Goal: Communication & Community: Connect with others

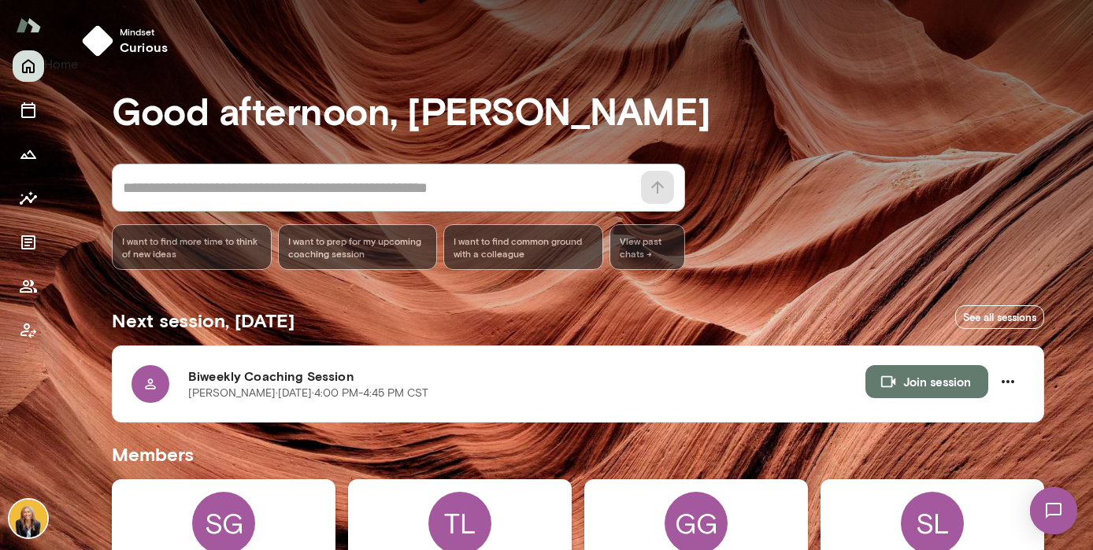
click at [29, 76] on button "Home" at bounding box center [29, 66] width 32 height 32
click at [35, 287] on icon "Members" at bounding box center [28, 286] width 19 height 19
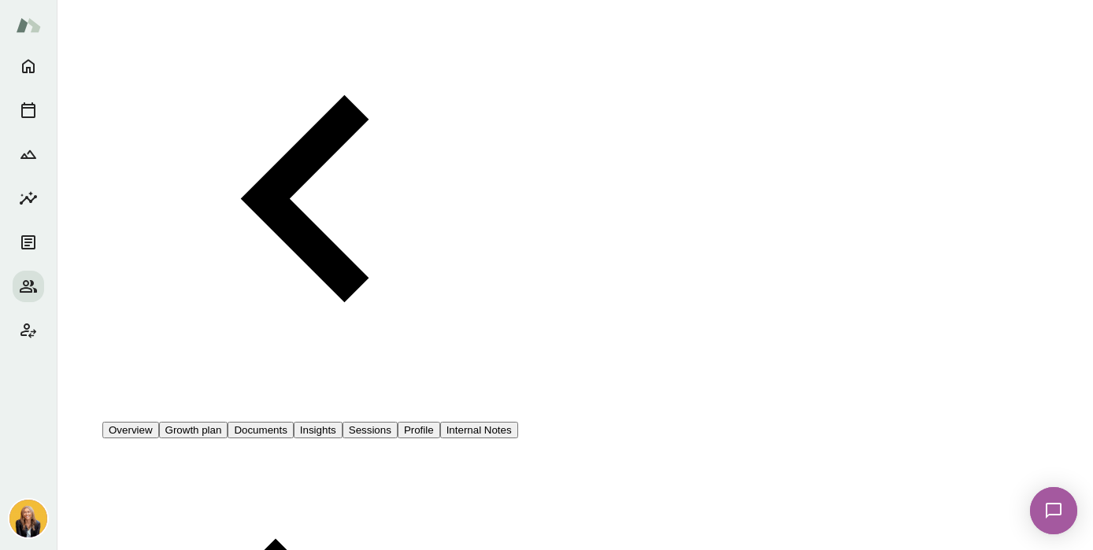
scroll to position [169, 0]
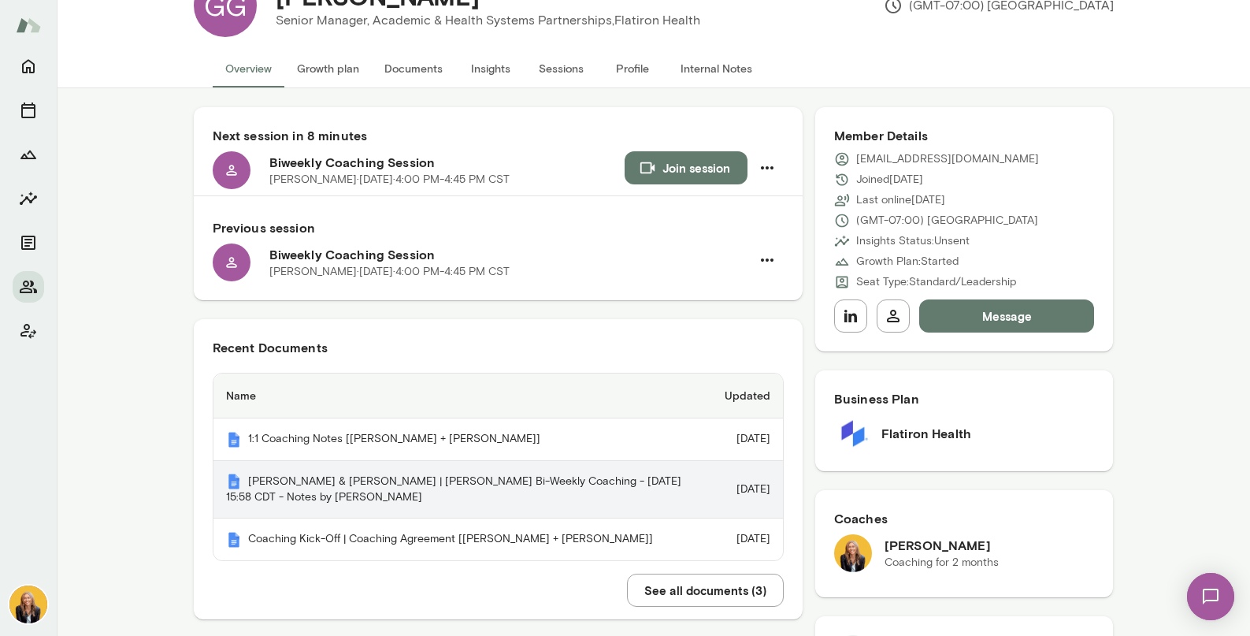
scroll to position [61, 0]
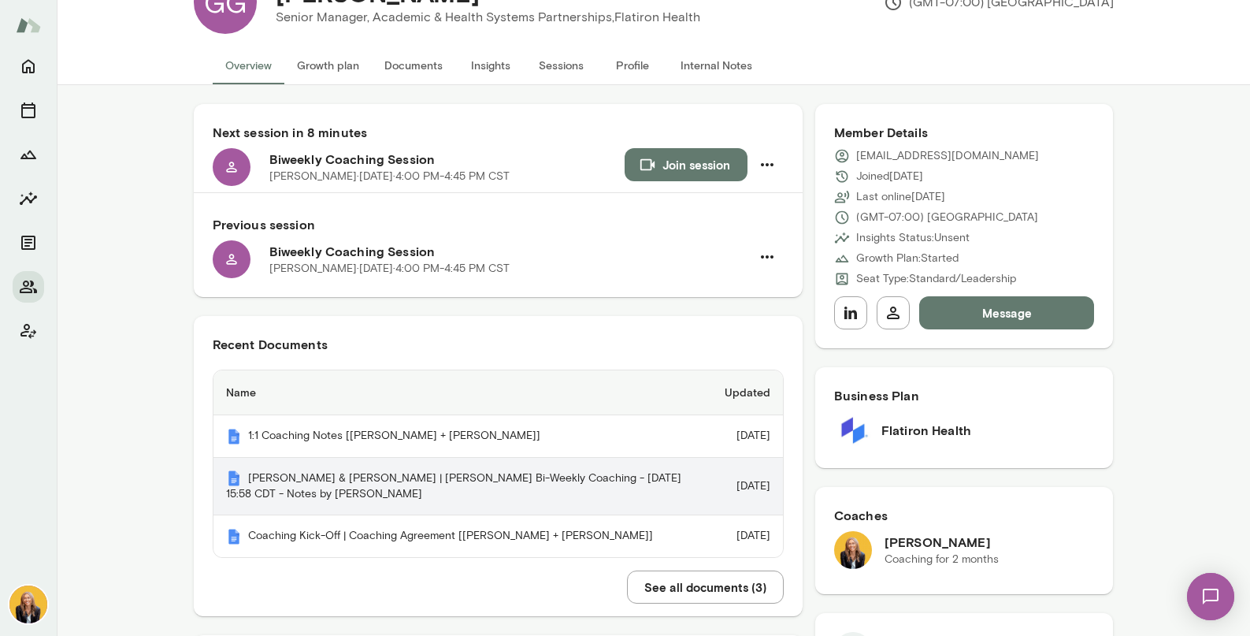
click at [292, 493] on th "[PERSON_NAME] & [PERSON_NAME] | [PERSON_NAME] Bi-Weekly Coaching - [DATE] 15:58…" at bounding box center [462, 487] width 499 height 58
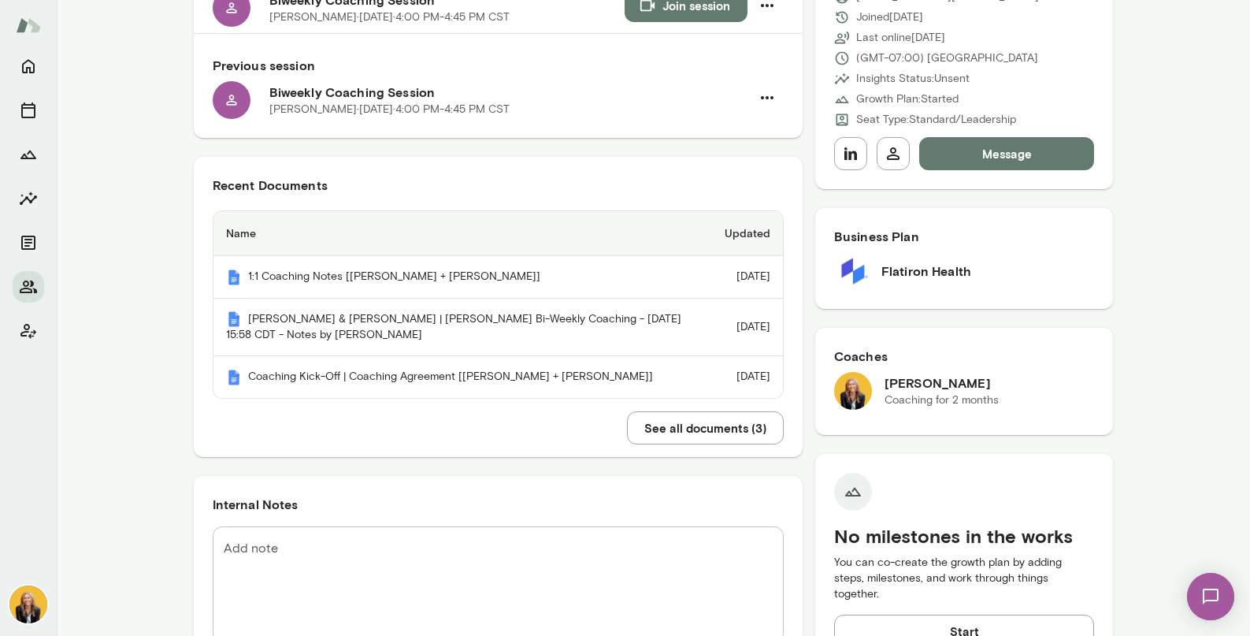
click at [690, 444] on button "See all documents ( 3 )" at bounding box center [705, 427] width 157 height 33
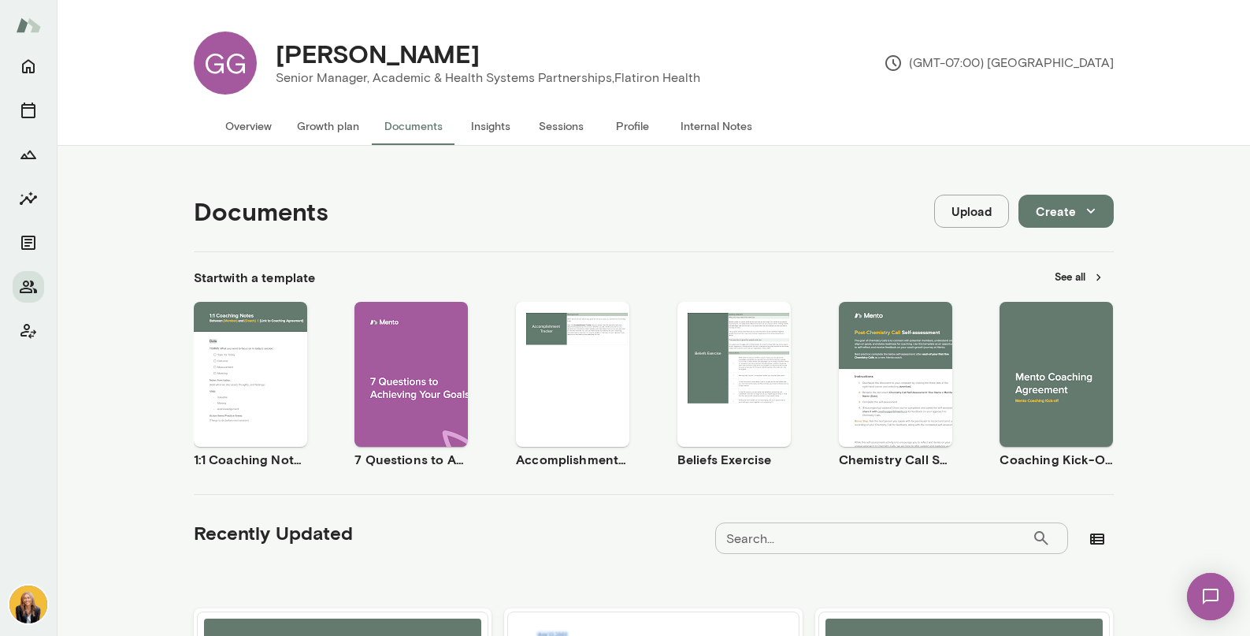
click at [245, 127] on button "Overview" at bounding box center [249, 126] width 72 height 38
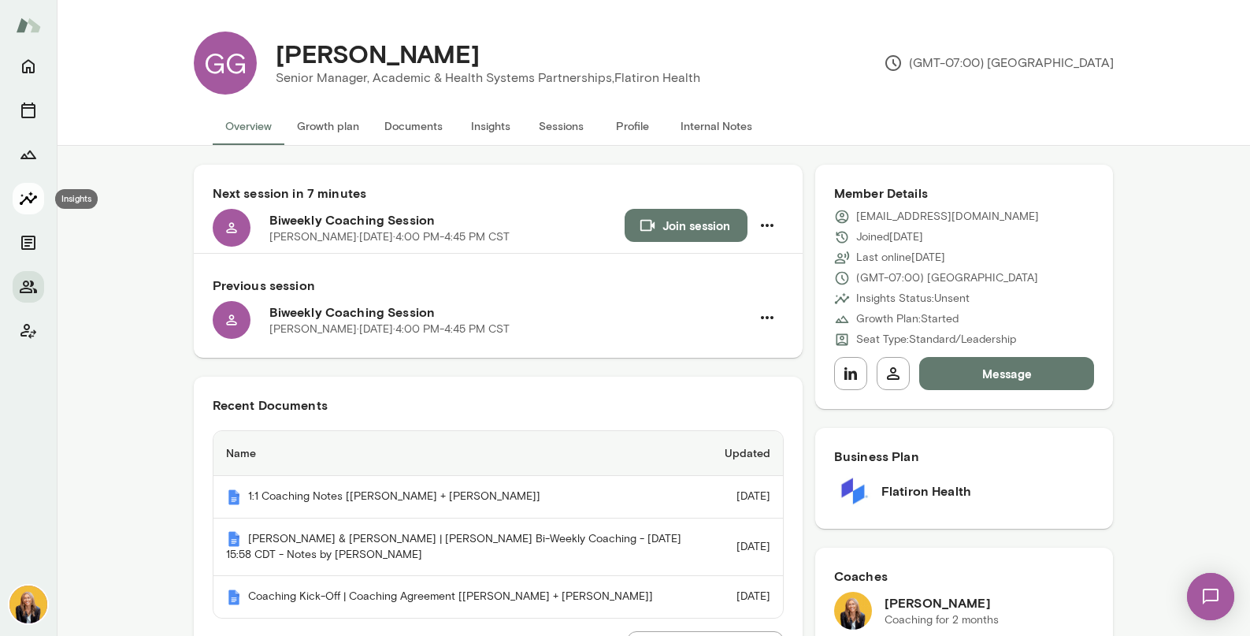
click at [26, 195] on icon "Insights" at bounding box center [28, 198] width 19 height 19
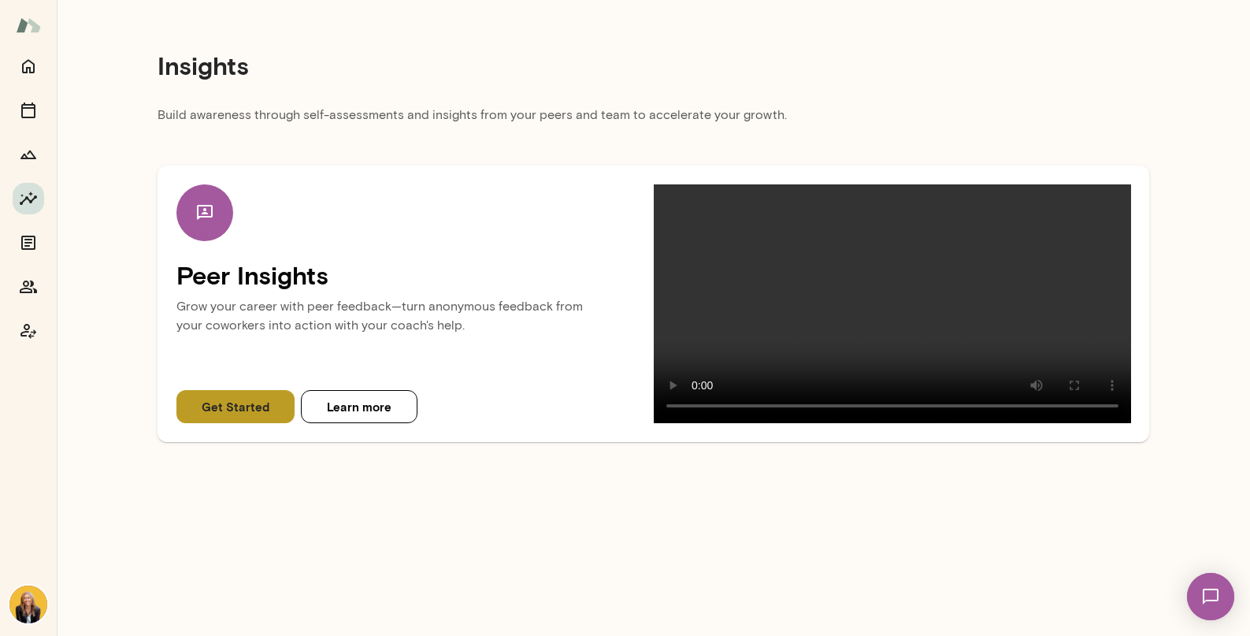
click at [247, 423] on button "Get Started" at bounding box center [235, 406] width 118 height 33
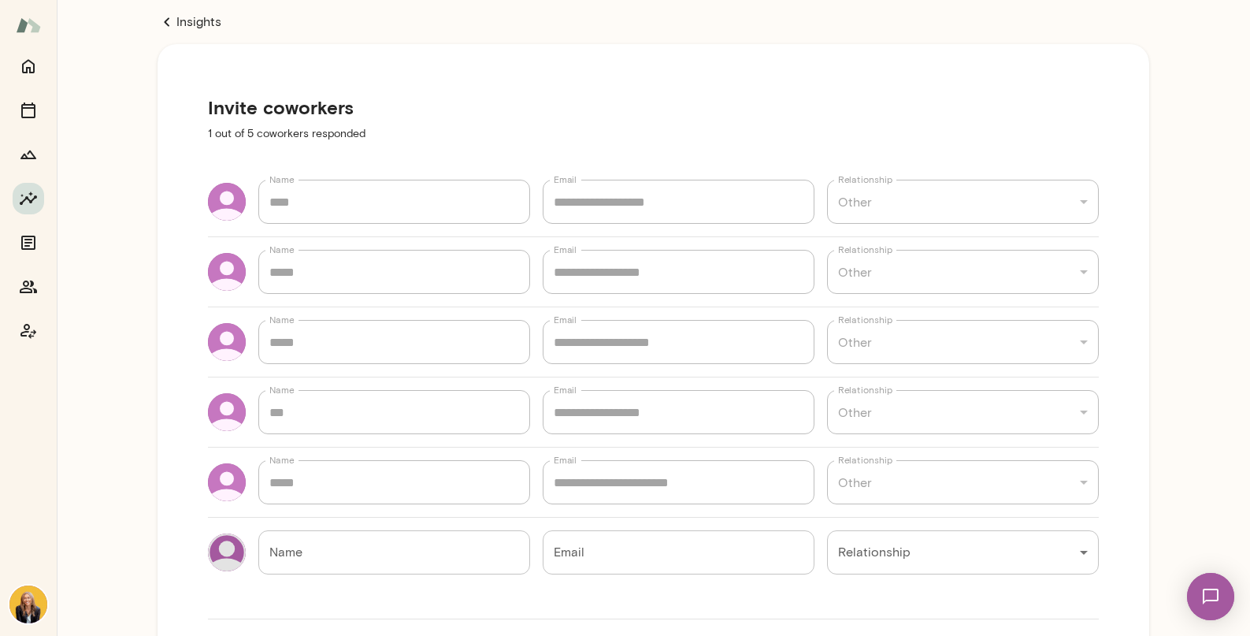
click at [169, 22] on icon at bounding box center [167, 22] width 19 height 19
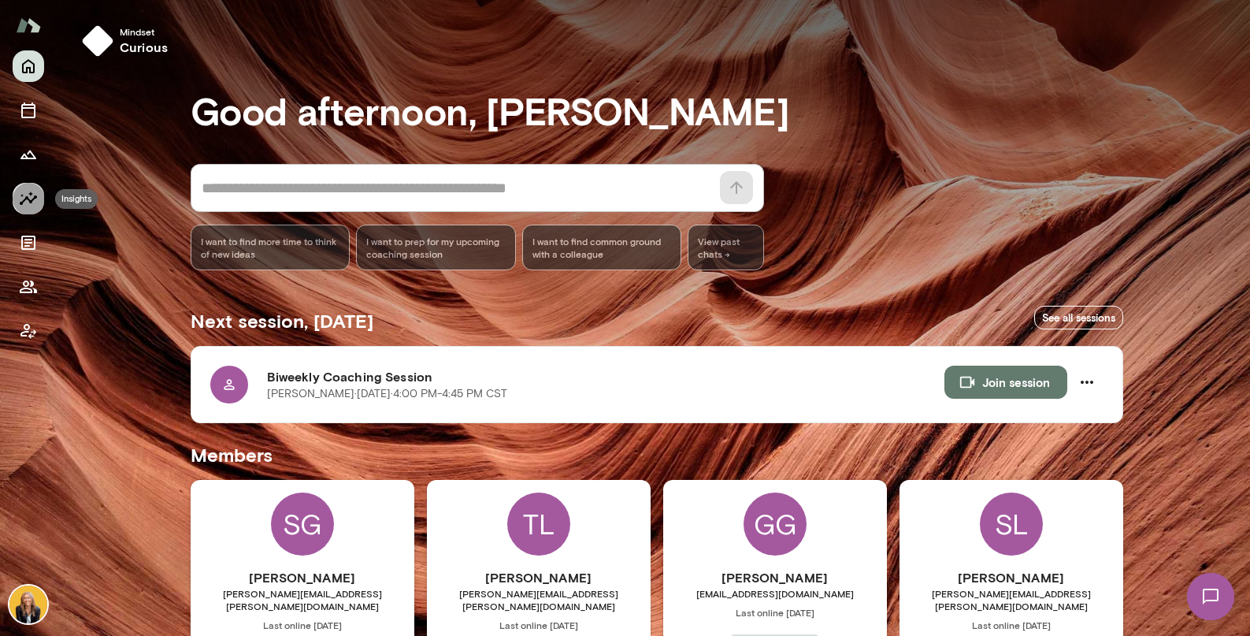
click at [27, 195] on icon "Insights" at bounding box center [28, 198] width 19 height 19
click at [997, 384] on button "Join session" at bounding box center [1005, 381] width 123 height 33
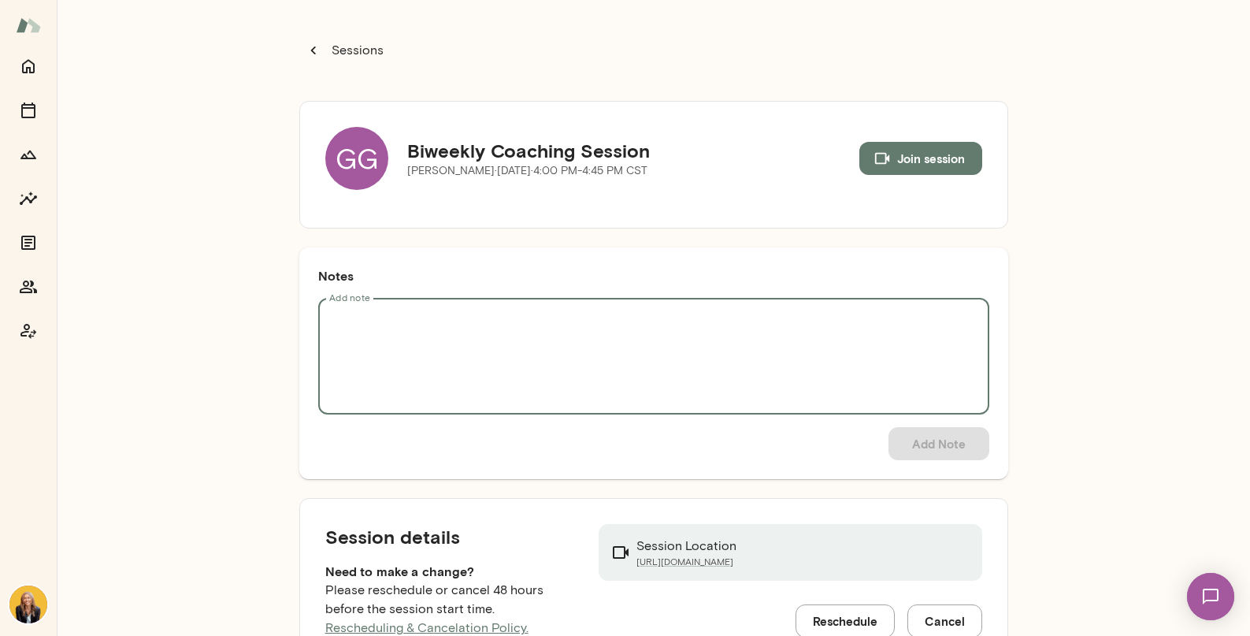
click at [432, 340] on textarea "Add note" at bounding box center [653, 356] width 649 height 91
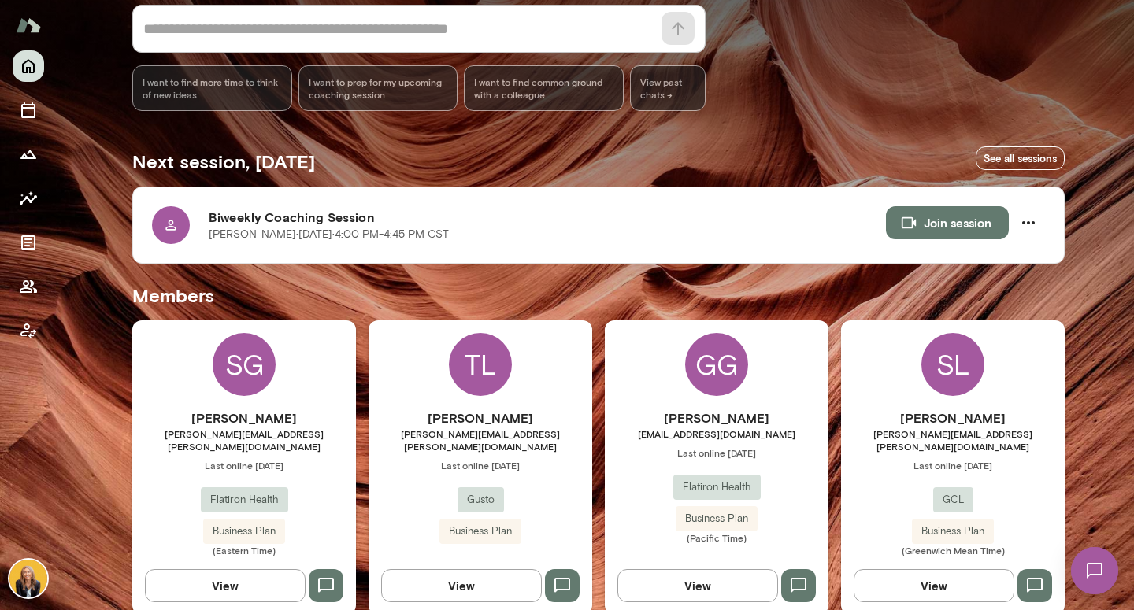
scroll to position [170, 0]
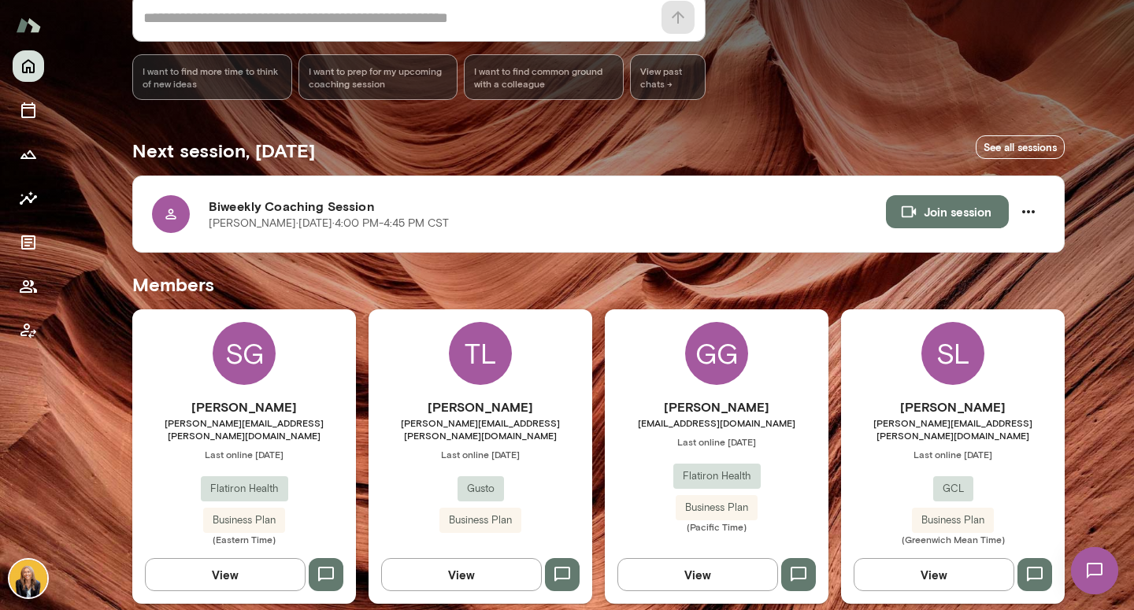
click at [706, 358] on div "GG" at bounding box center [716, 353] width 63 height 63
